Goal: Transaction & Acquisition: Obtain resource

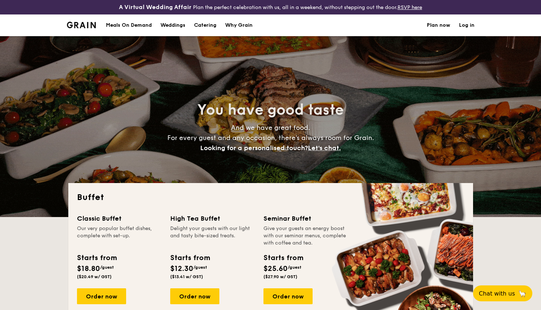
select select
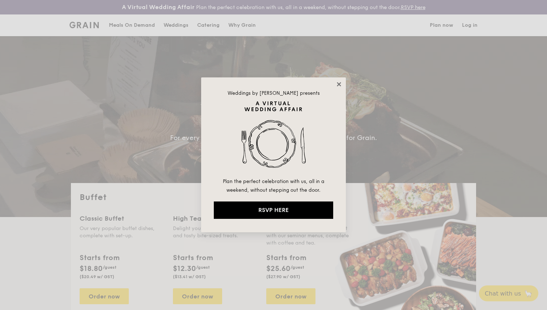
click at [339, 84] on icon at bounding box center [339, 84] width 4 height 4
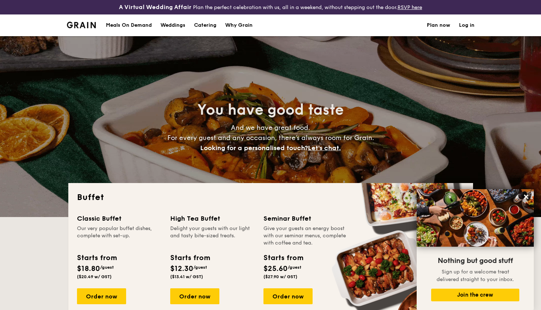
click at [204, 25] on h1 "Catering" at bounding box center [205, 25] width 22 height 22
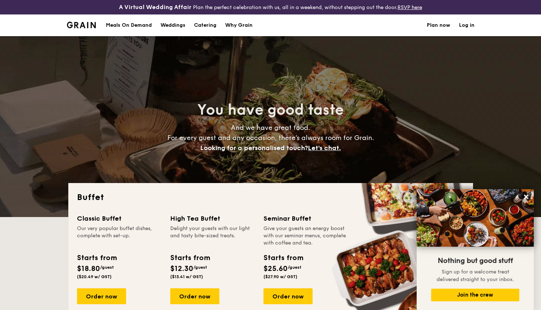
click at [204, 25] on h1 "Catering" at bounding box center [205, 25] width 22 height 22
click at [205, 27] on h1 "Catering" at bounding box center [205, 25] width 22 height 22
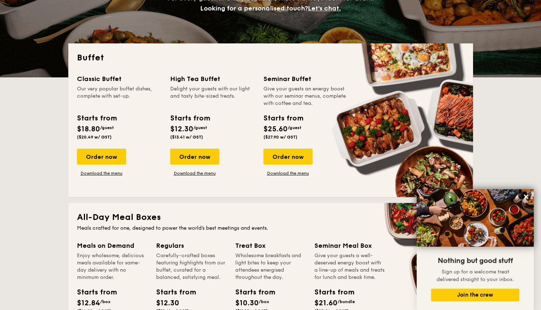
scroll to position [174, 0]
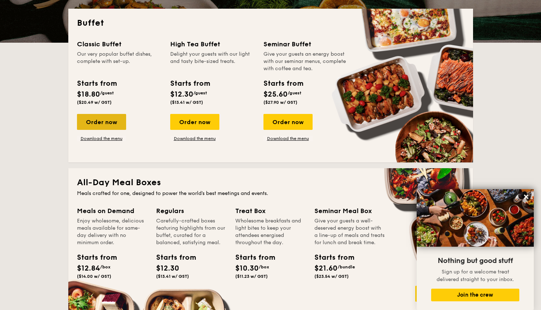
click at [113, 123] on div "Order now" at bounding box center [101, 122] width 49 height 16
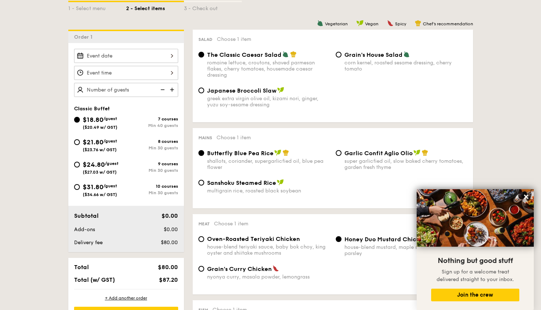
select select
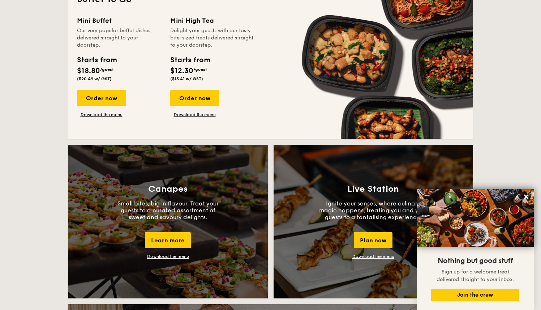
scroll to position [633, 0]
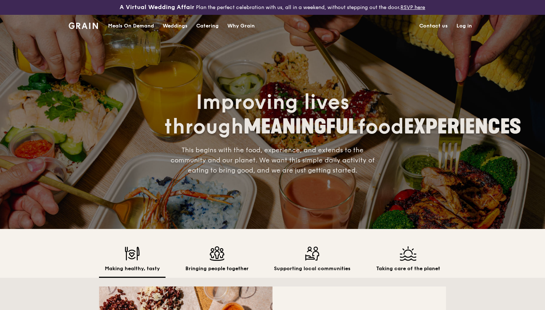
click at [204, 24] on div "Catering" at bounding box center [207, 26] width 22 height 22
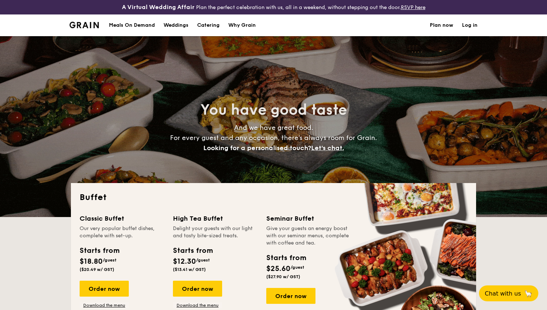
select select
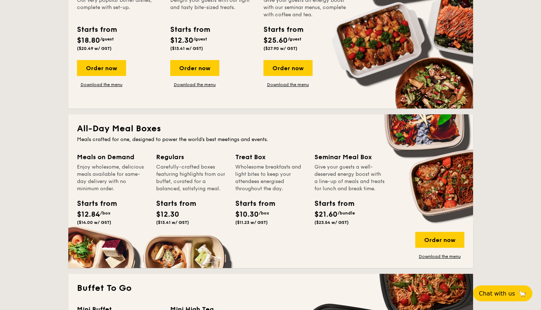
scroll to position [100, 0]
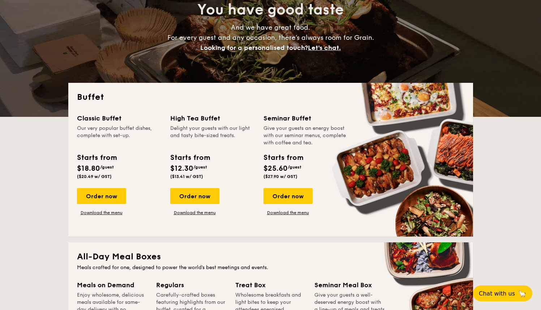
click at [104, 209] on div "Order now Download the menu" at bounding box center [101, 201] width 49 height 27
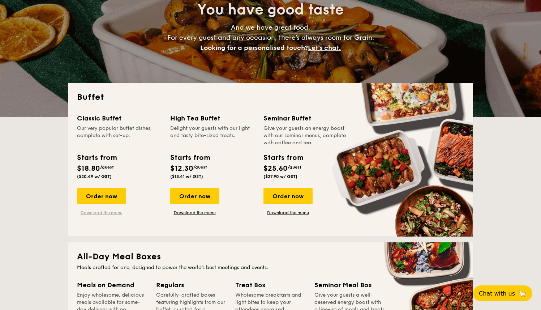
click at [106, 212] on link "Download the menu" at bounding box center [101, 213] width 49 height 6
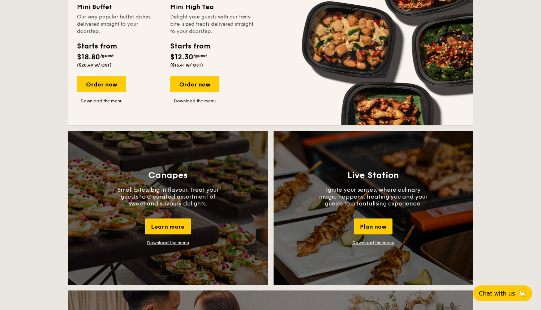
scroll to position [539, 0]
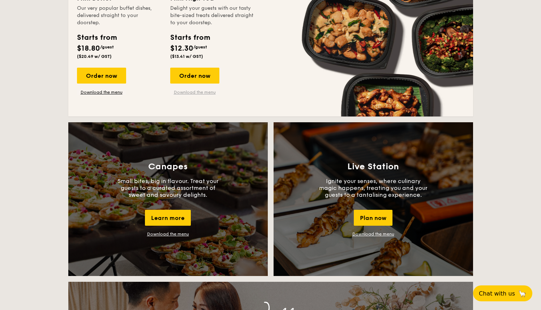
click at [185, 92] on link "Download the menu" at bounding box center [194, 92] width 49 height 6
